Goal: Download file/media

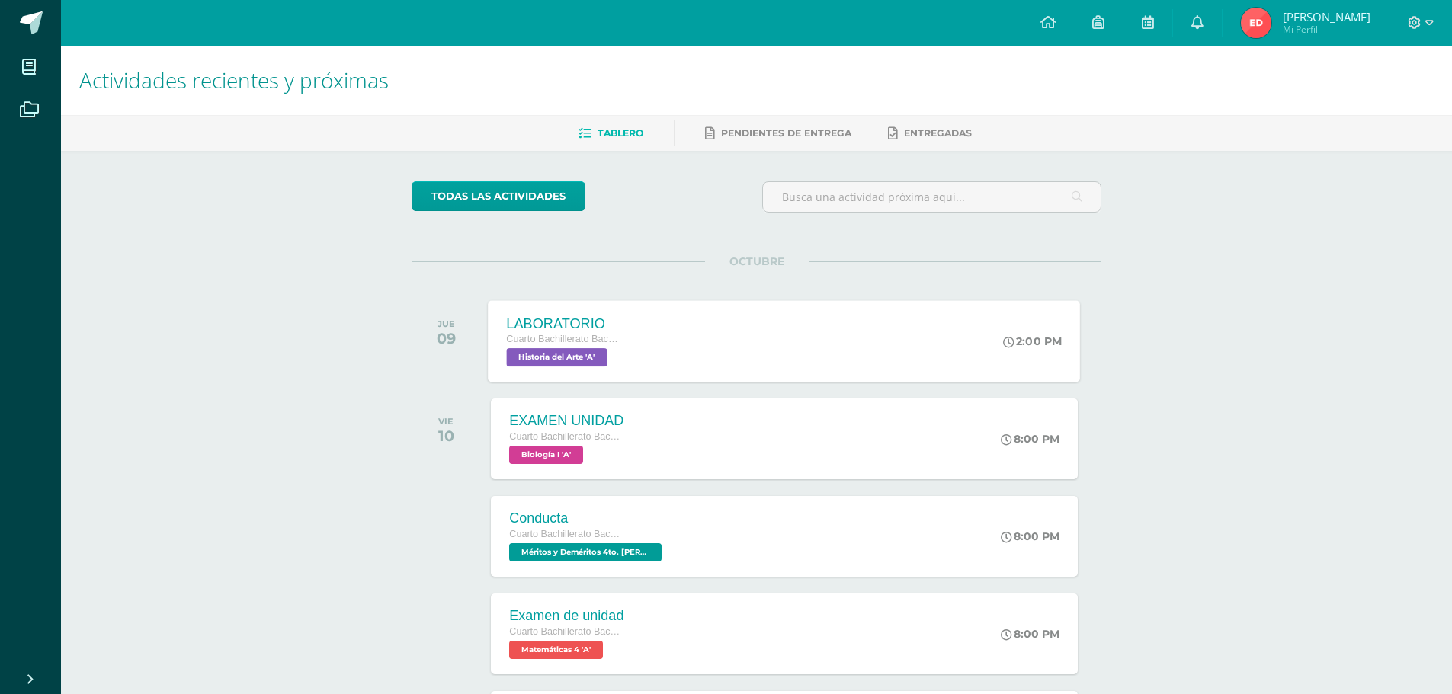
click at [578, 350] on span "Historia del Arte 'A'" at bounding box center [557, 357] width 101 height 18
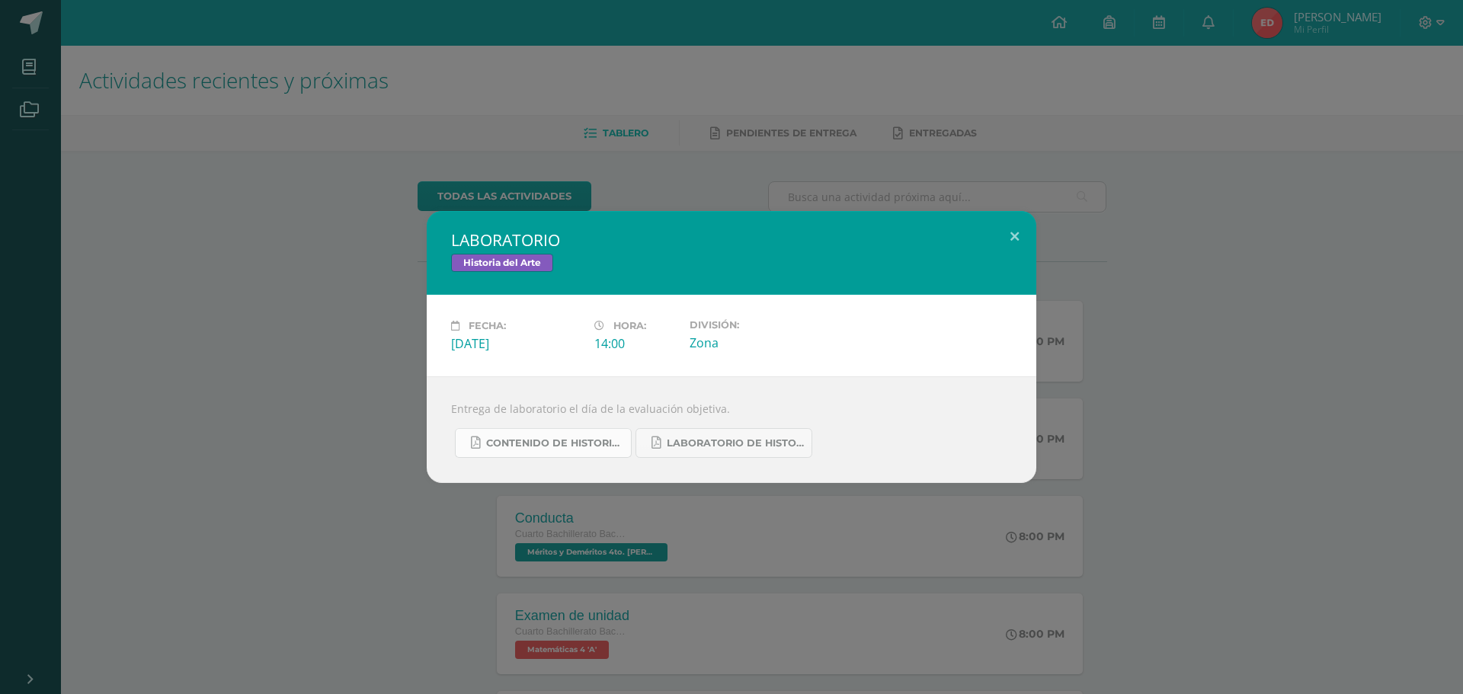
click at [558, 441] on span "CONTENIDO DE HISTORIA DEL ARTE UIV.pdf" at bounding box center [554, 443] width 137 height 12
click at [753, 440] on span "LABORATORIO DE HISTORIA DEL ARTE.pdf" at bounding box center [735, 443] width 137 height 12
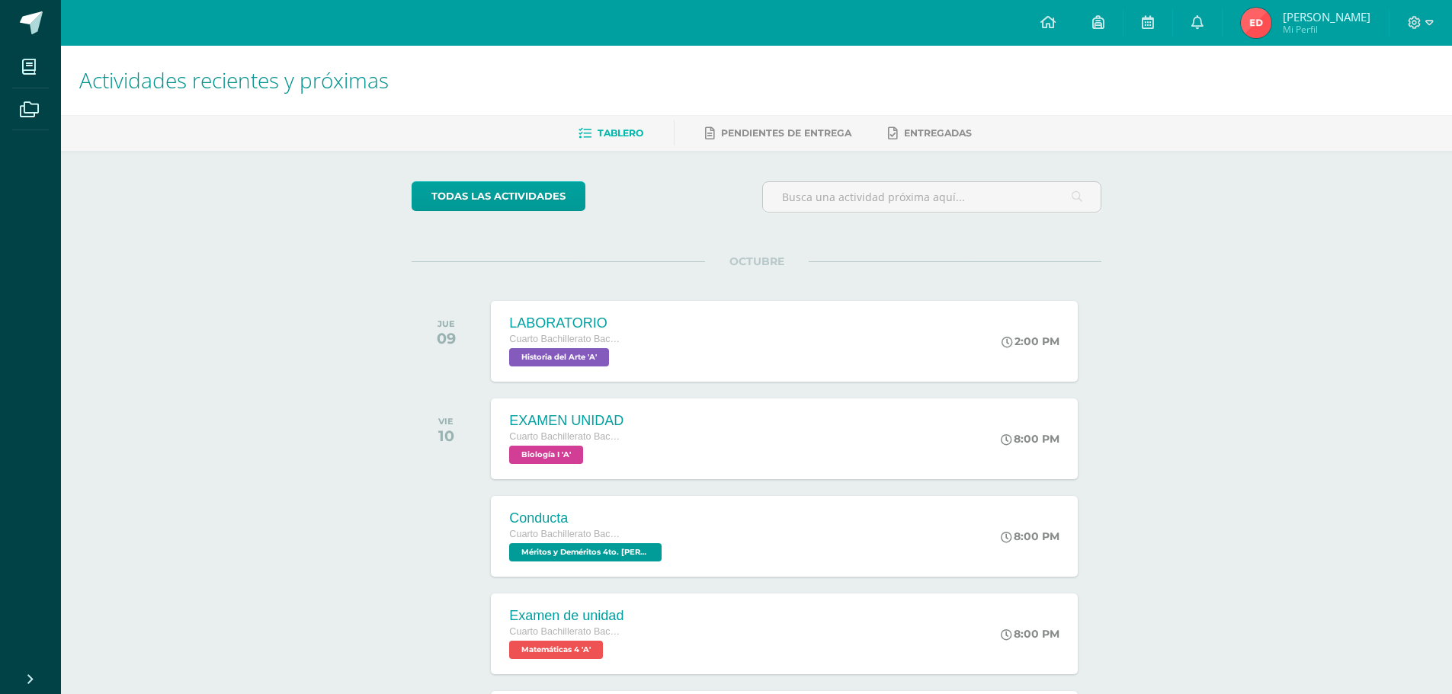
click at [964, 357] on div "LABORATORIO Cuarto Bachillerato Bachillerato en CCLL con Orientación en Diseño …" at bounding box center [784, 341] width 586 height 81
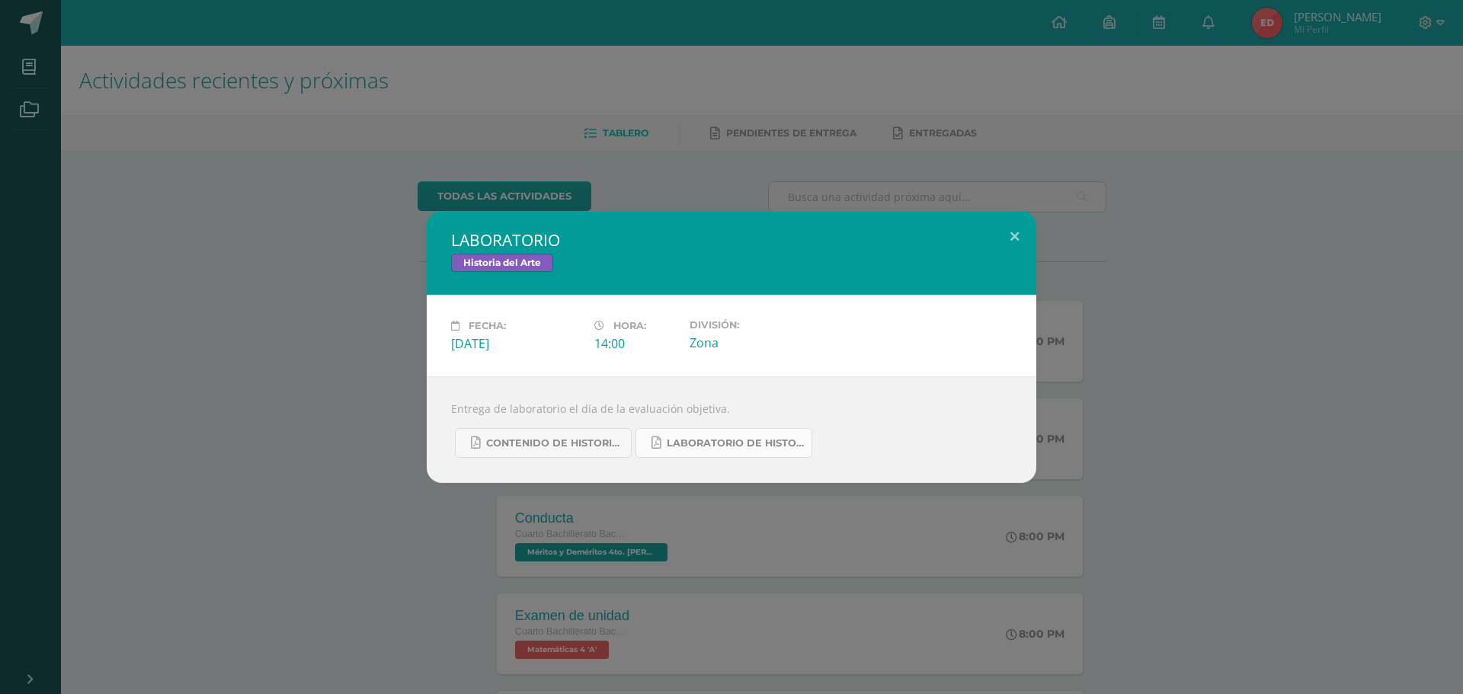
click at [745, 447] on span "LABORATORIO DE HISTORIA DEL ARTE.pdf" at bounding box center [735, 443] width 137 height 12
click at [542, 445] on span "CONTENIDO DE HISTORIA DEL ARTE UIV.pdf" at bounding box center [554, 443] width 137 height 12
